Goal: Information Seeking & Learning: Check status

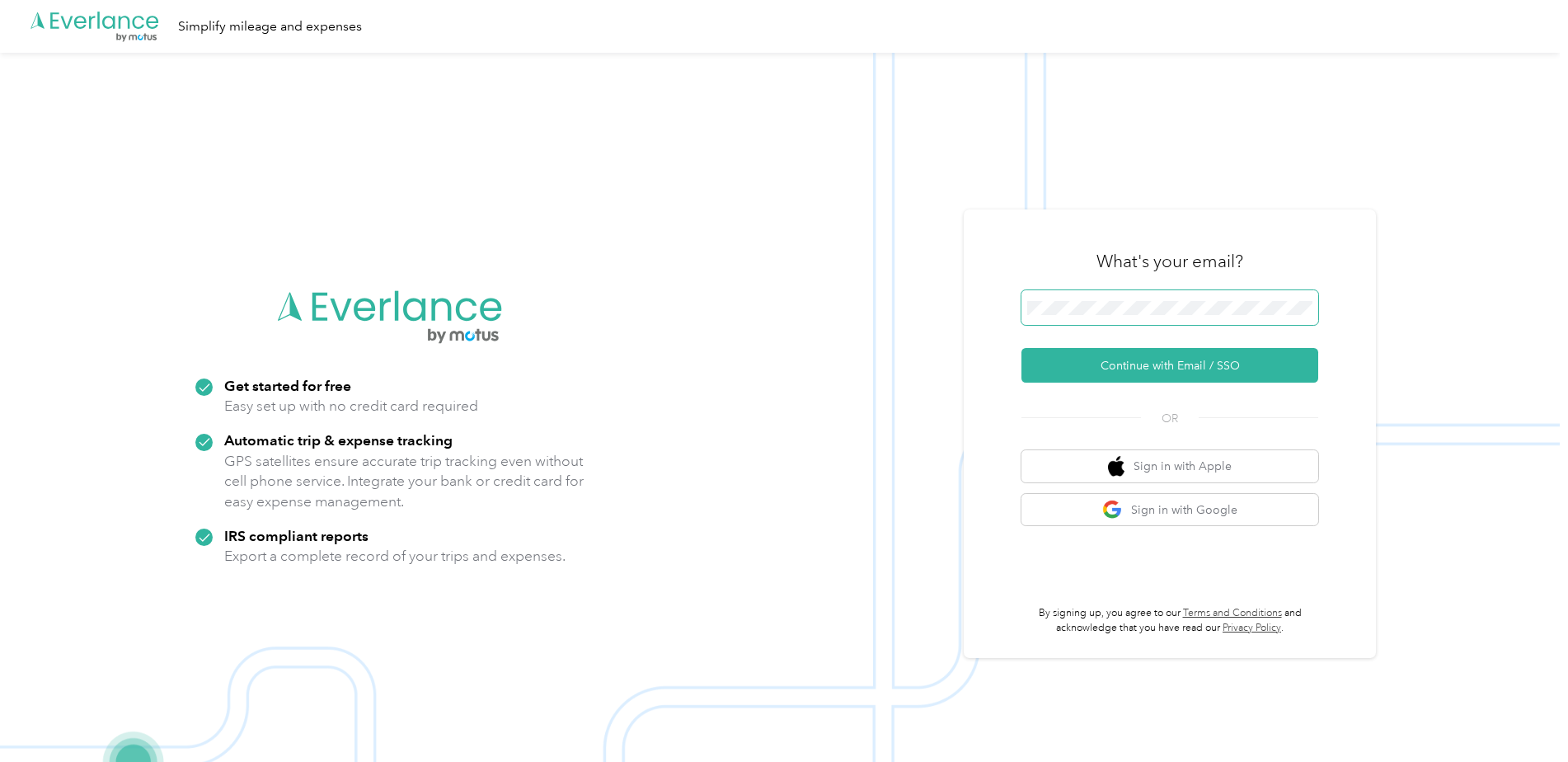
click at [1021, 348] on button "Continue with Email / SSO" at bounding box center [1170, 365] width 297 height 35
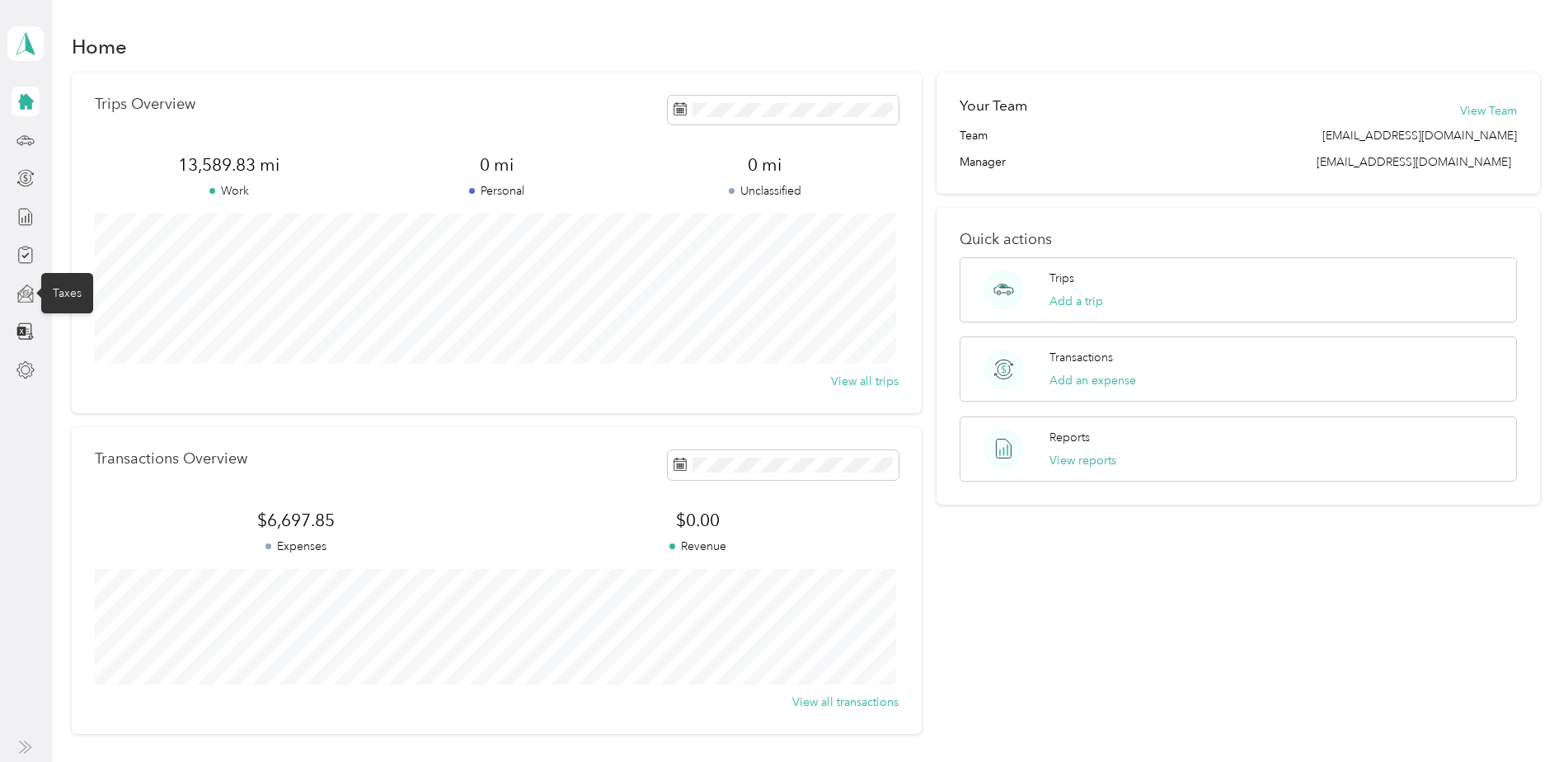
click at [26, 293] on icon at bounding box center [26, 292] width 3 height 3
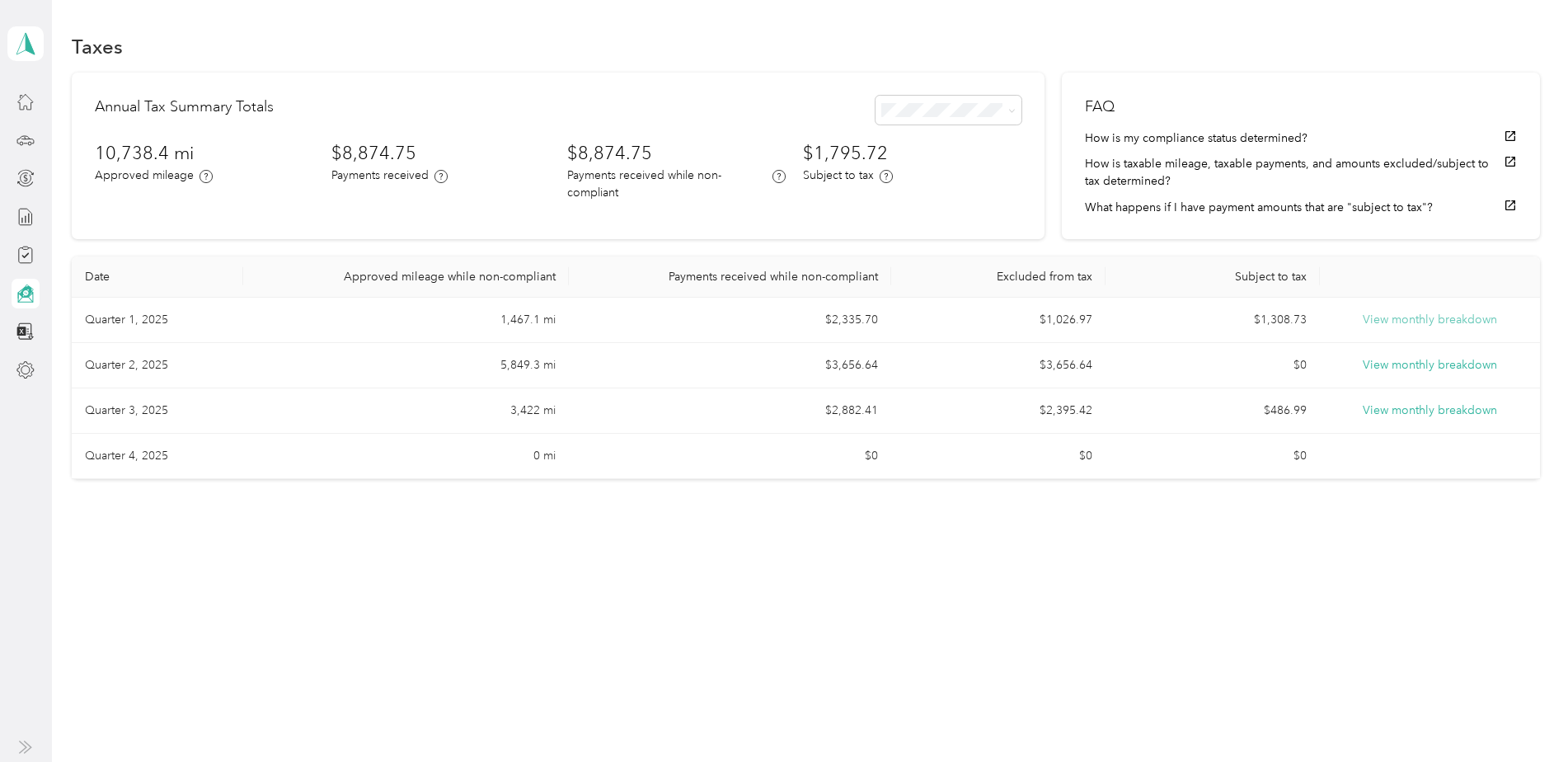
click at [1438, 320] on button "View monthly breakdown" at bounding box center [1430, 320] width 134 height 18
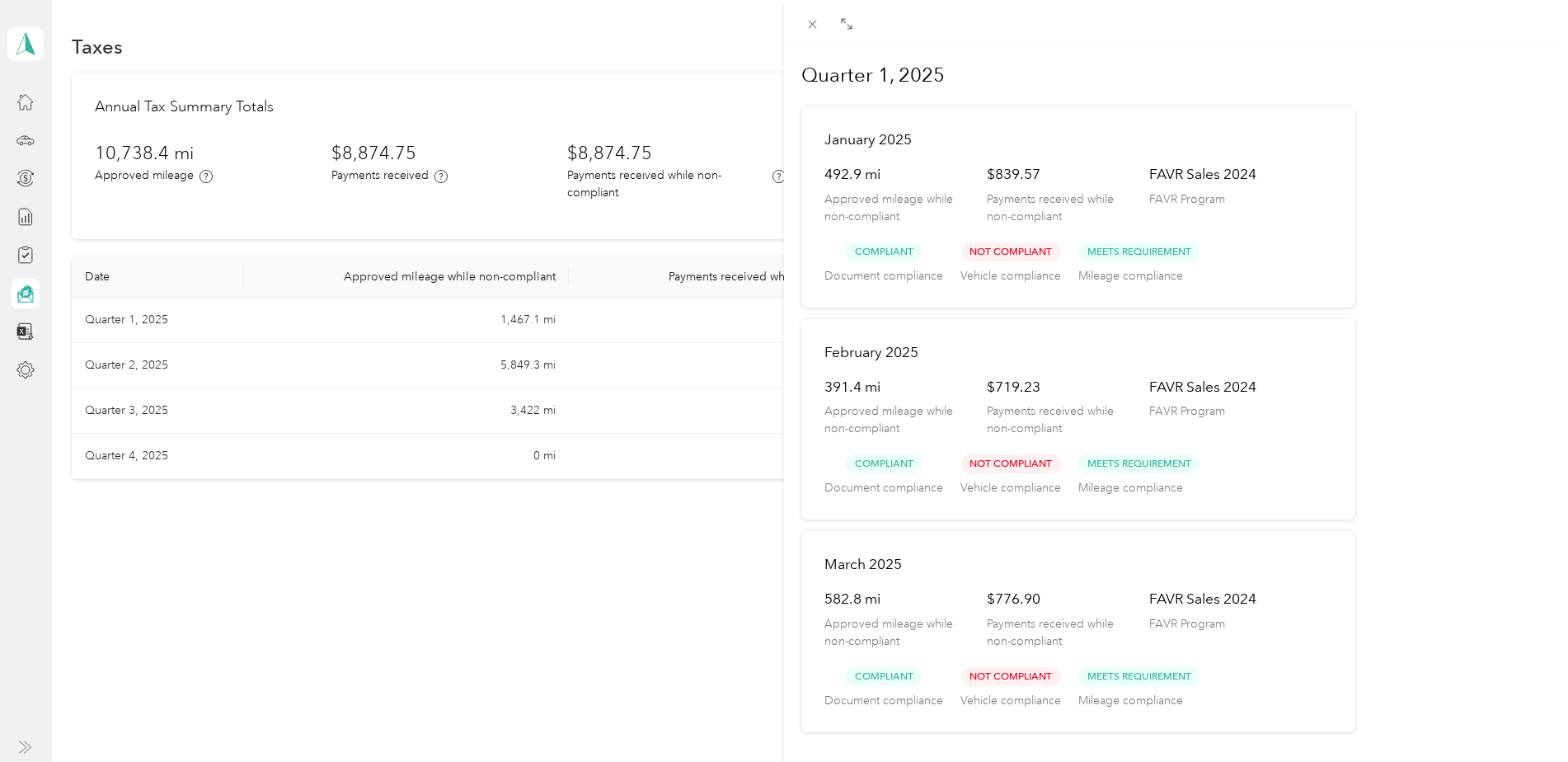
click at [274, 351] on div "Quarter 1, 2025 January 2025 492.9 mi Approved mileage while non-compliant $839…" at bounding box center [784, 381] width 1568 height 762
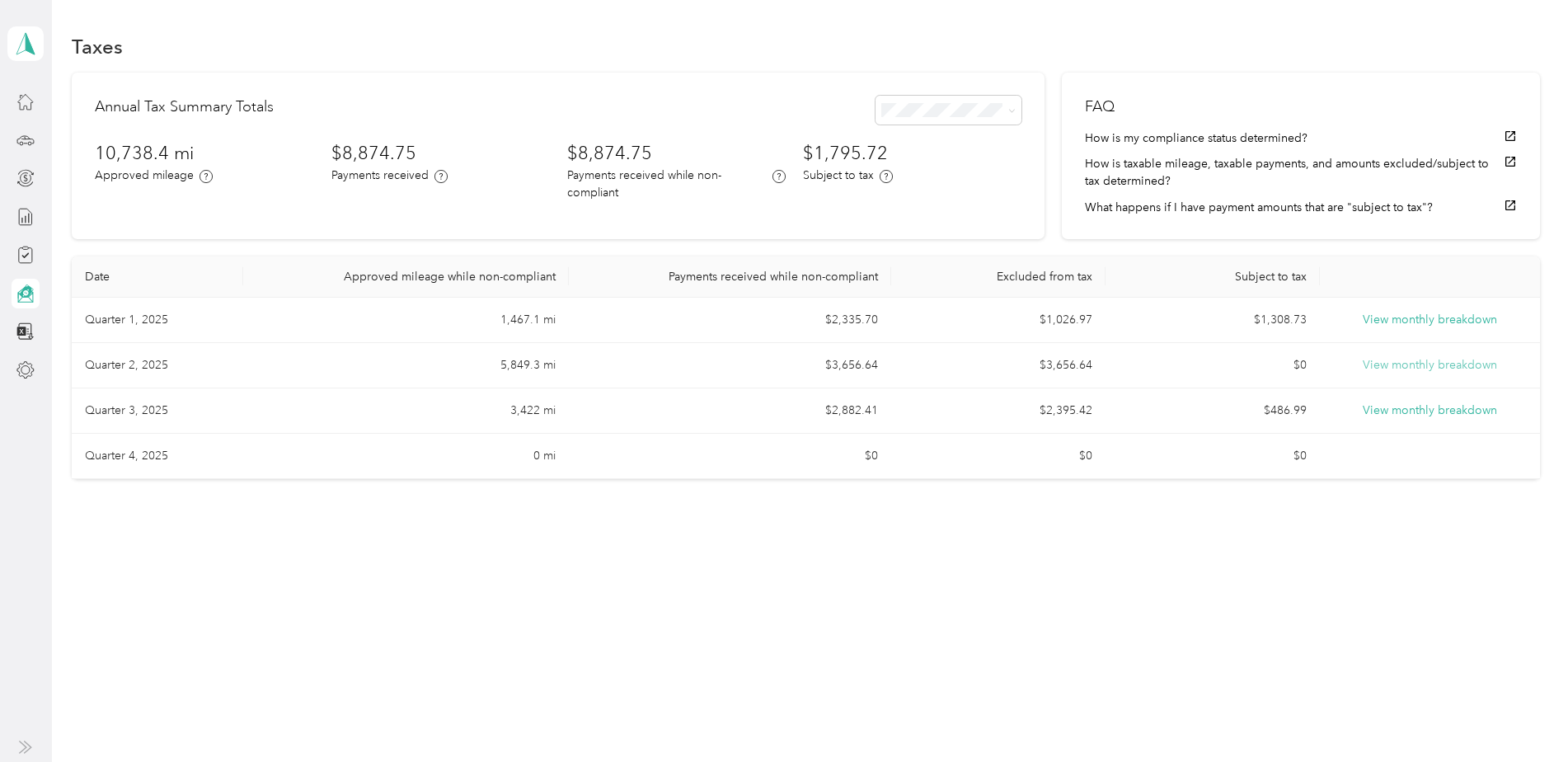
click at [1435, 364] on button "View monthly breakdown" at bounding box center [1430, 365] width 134 height 18
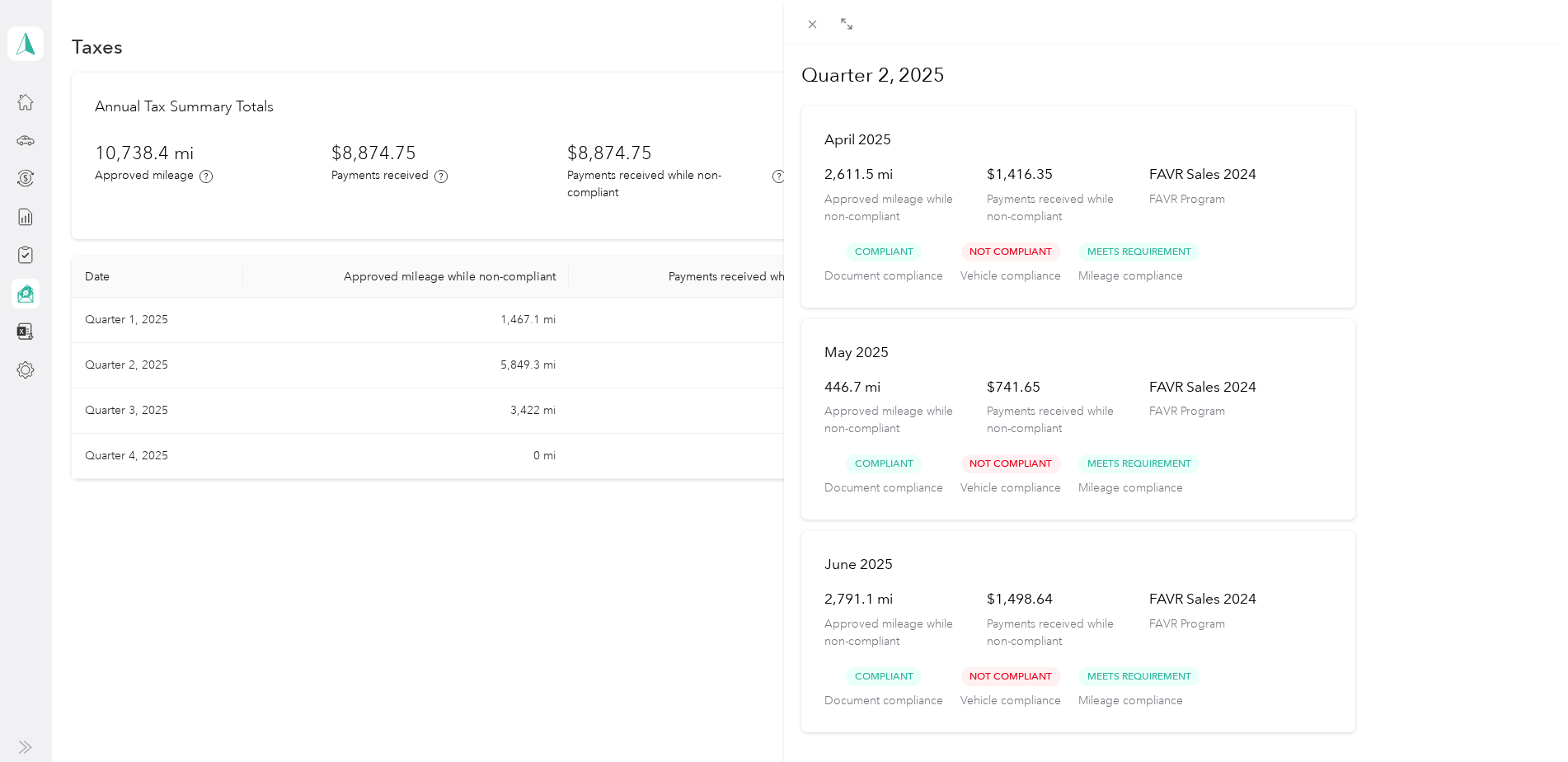
click at [315, 571] on div "Quarter 2, 2025 April 2025 2,611.5 mi Approved mileage while non-compliant $1,4…" at bounding box center [784, 381] width 1568 height 762
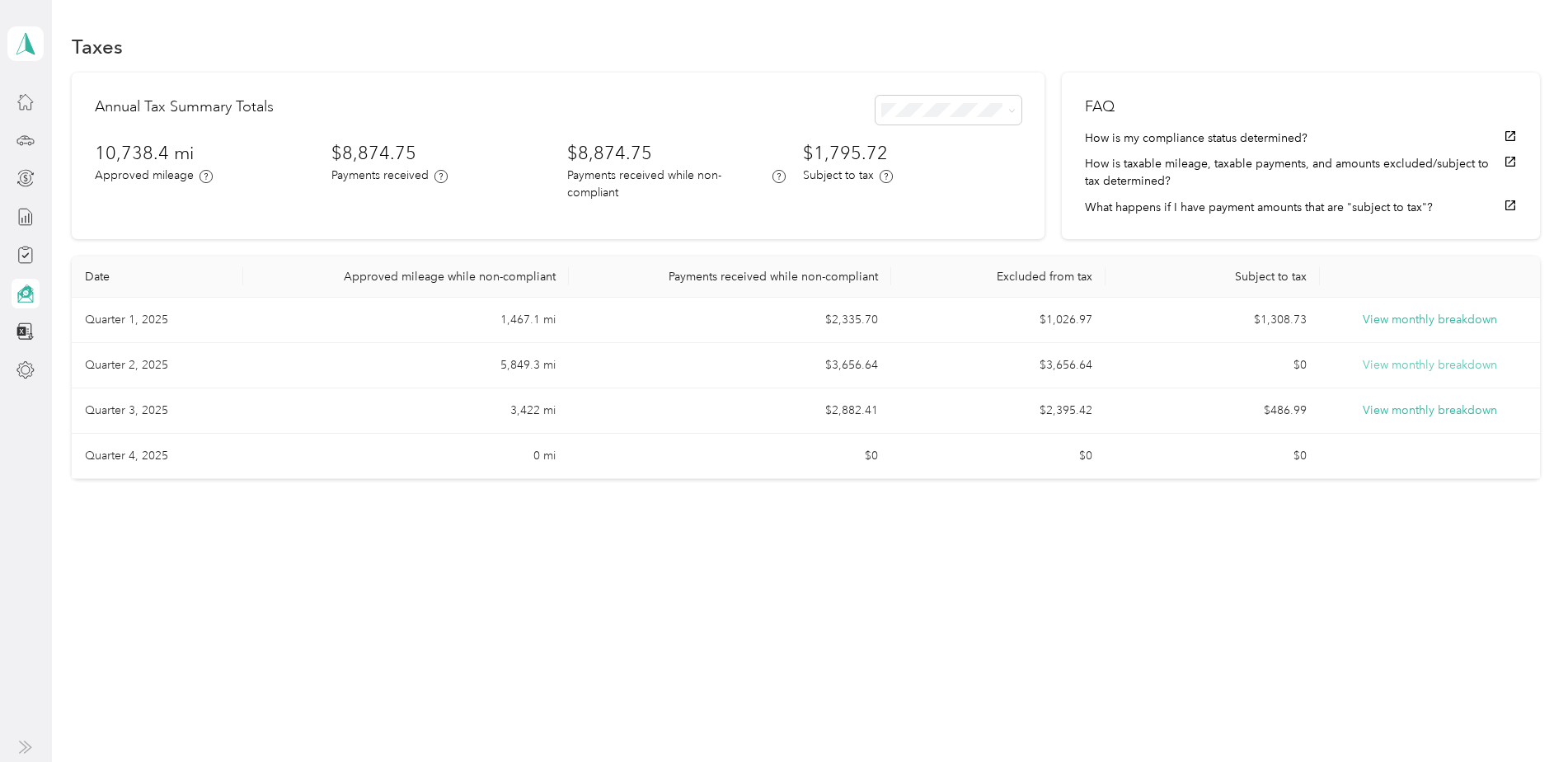
click at [1435, 363] on button "View monthly breakdown" at bounding box center [1430, 365] width 134 height 18
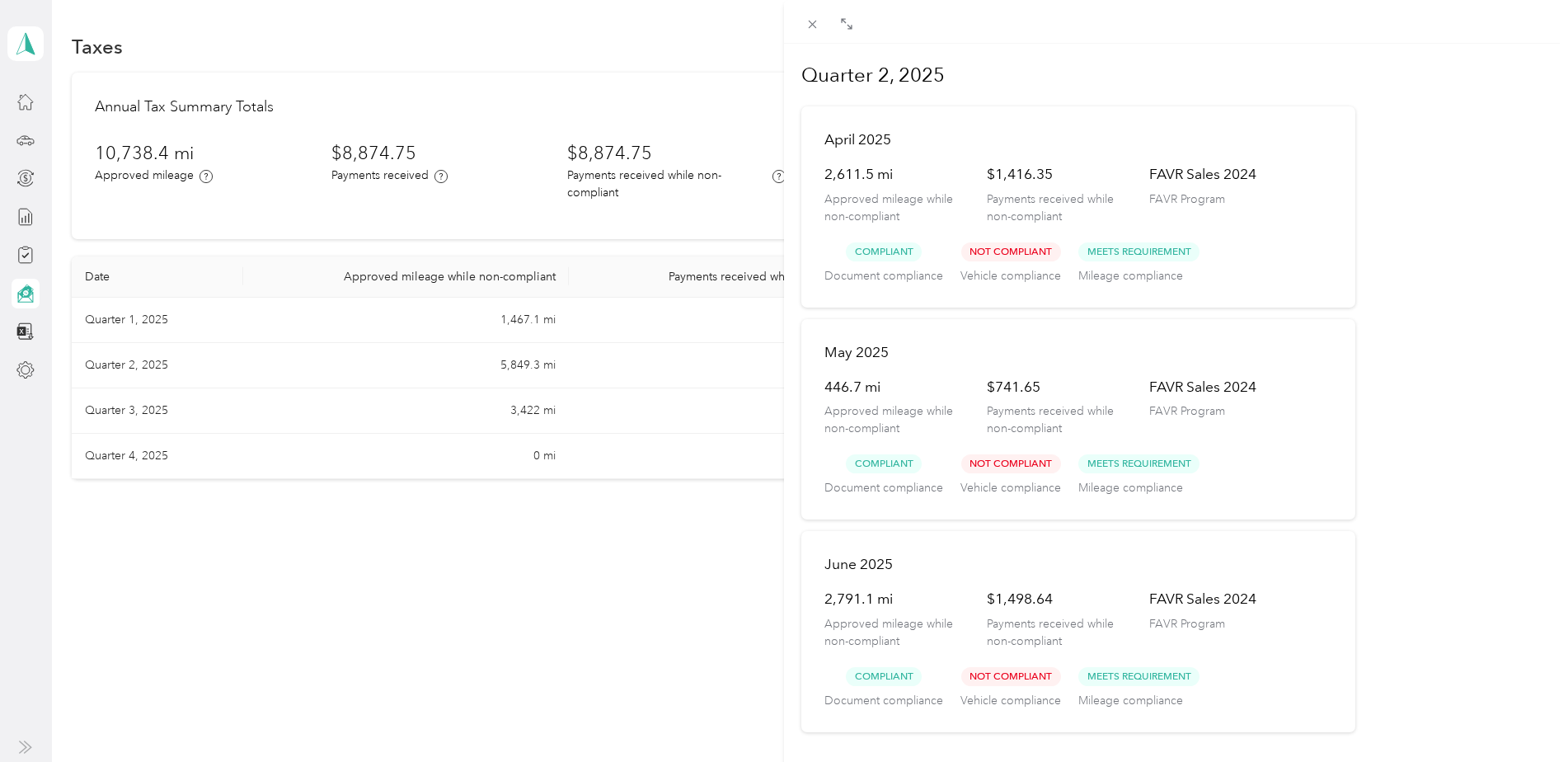
click at [129, 319] on div "Quarter 2, 2025 April 2025 2,611.5 mi Approved mileage while non-compliant $1,4…" at bounding box center [784, 381] width 1568 height 762
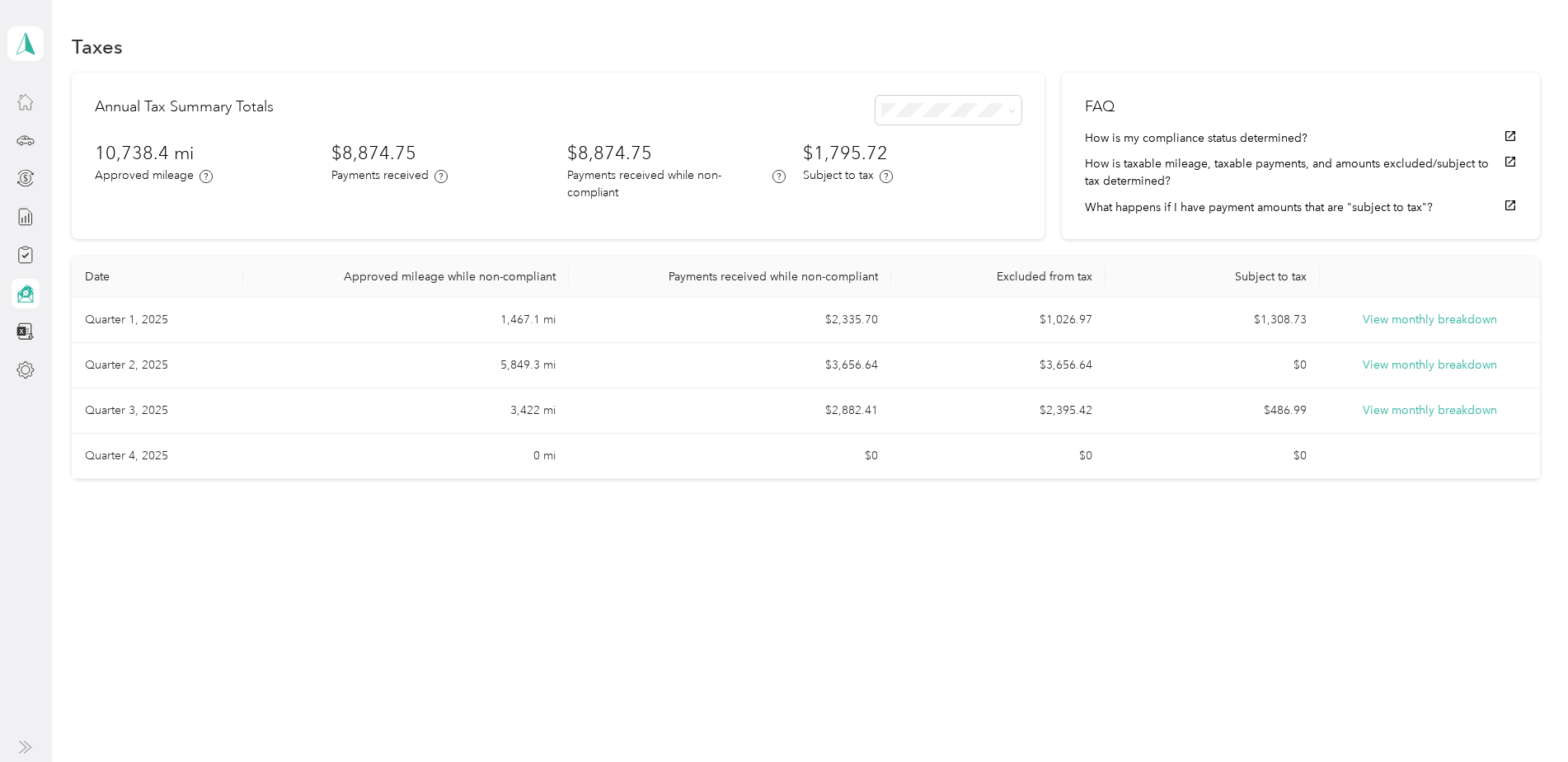
click at [19, 100] on icon at bounding box center [25, 101] width 18 height 18
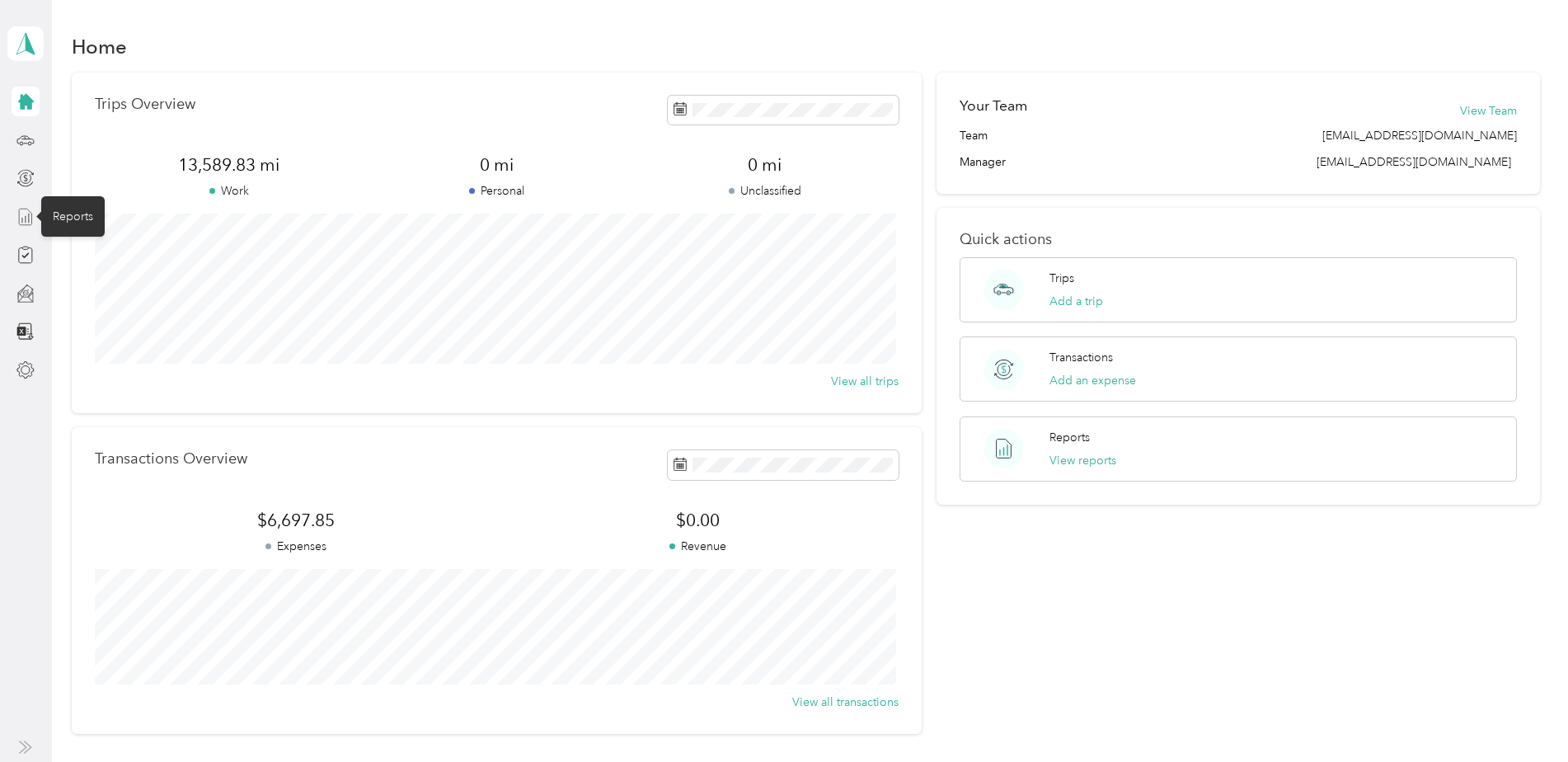
click at [23, 216] on icon at bounding box center [25, 217] width 18 height 18
